Goal: Use online tool/utility: Utilize a website feature to perform a specific function

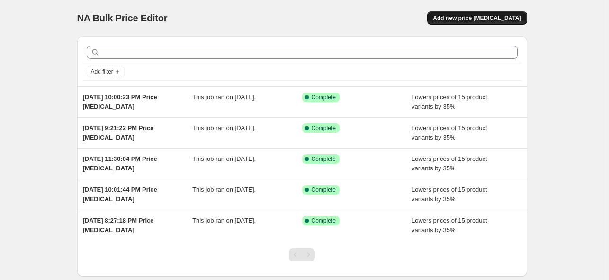
click at [477, 13] on button "Add new price [MEDICAL_DATA]" at bounding box center [477, 17] width 100 height 13
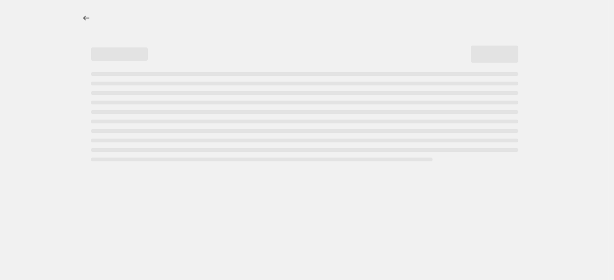
select select "percentage"
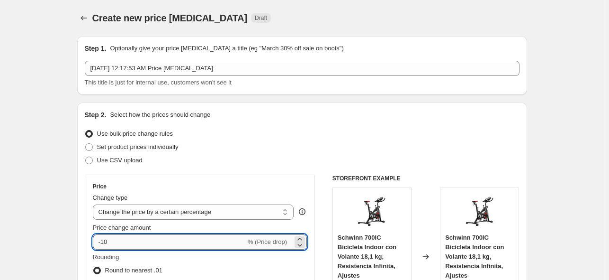
click at [205, 244] on input "-10" at bounding box center [169, 241] width 153 height 15
type input "-1"
type input "-35"
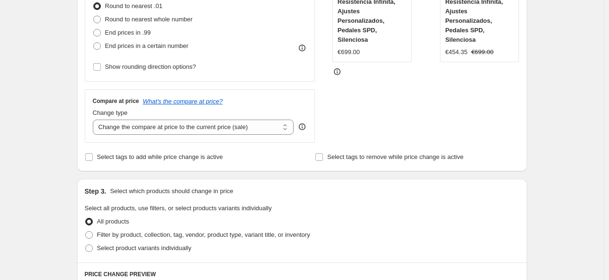
scroll to position [265, 0]
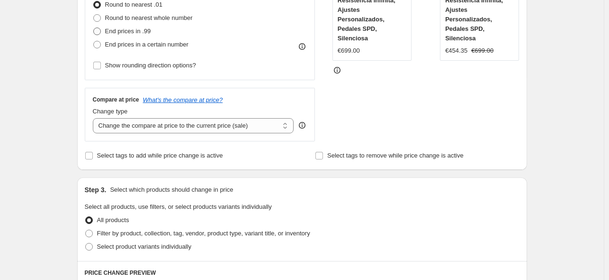
click at [135, 29] on span "End prices in .99" at bounding box center [128, 30] width 46 height 7
click at [94, 28] on input "End prices in .99" at bounding box center [93, 27] width 0 height 0
radio input "true"
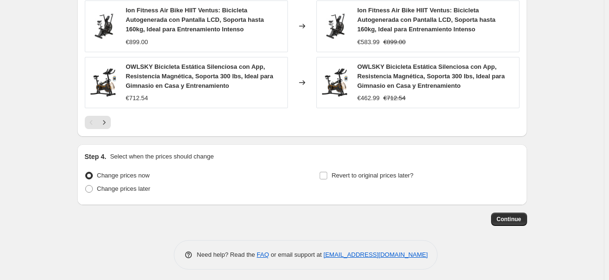
scroll to position [729, 0]
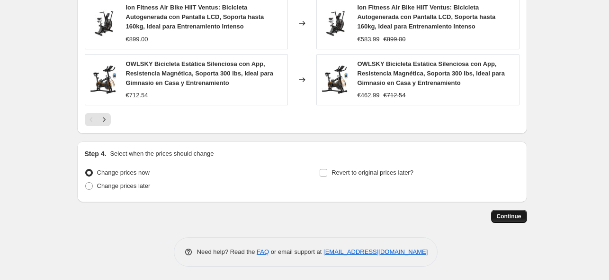
click at [512, 218] on span "Continue" at bounding box center [509, 216] width 25 height 8
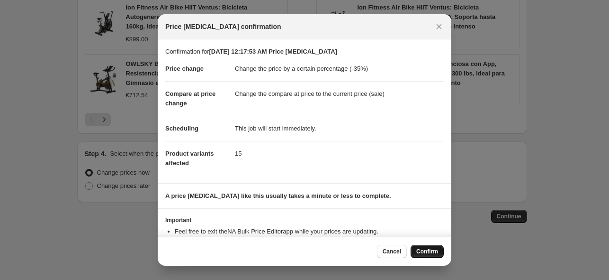
click at [430, 248] on span "Confirm" at bounding box center [428, 251] width 22 height 8
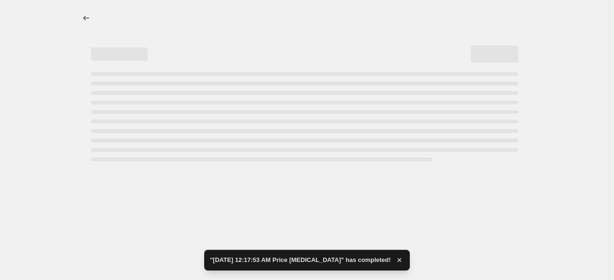
select select "percentage"
